Goal: Find specific page/section: Find specific page/section

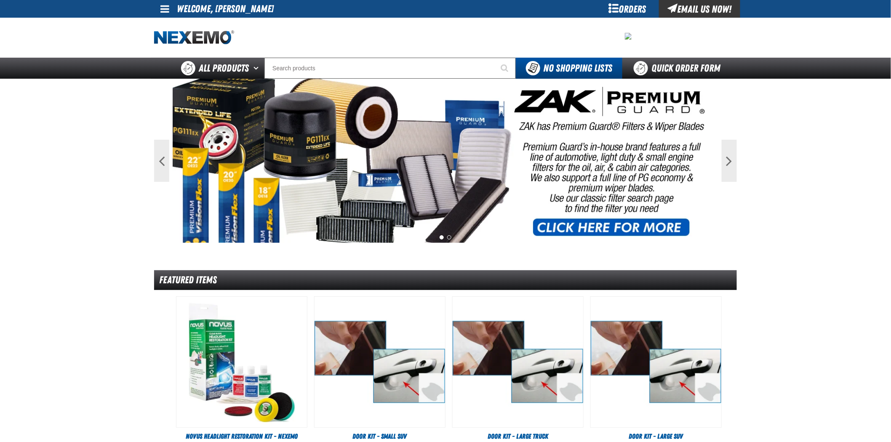
drag, startPoint x: 640, startPoint y: 9, endPoint x: 635, endPoint y: 10, distance: 5.1
click at [640, 9] on div "Orders" at bounding box center [627, 9] width 63 height 18
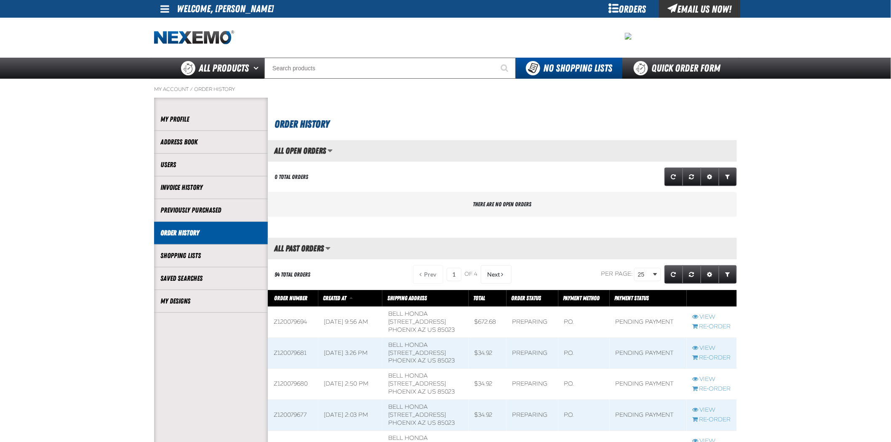
scroll to position [0, 0]
click at [191, 306] on link "My Designs" at bounding box center [210, 301] width 101 height 10
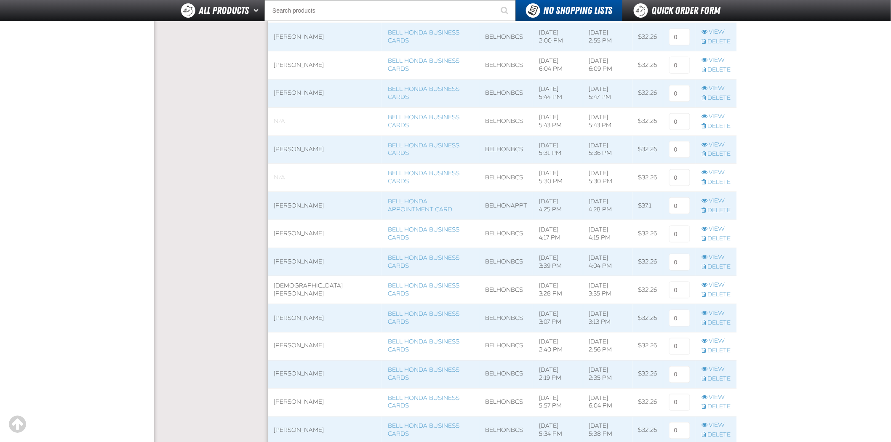
scroll to position [421, 0]
